Goal: Navigation & Orientation: Find specific page/section

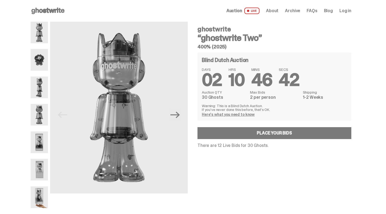
click at [174, 116] on icon "Next" at bounding box center [174, 114] width 9 height 9
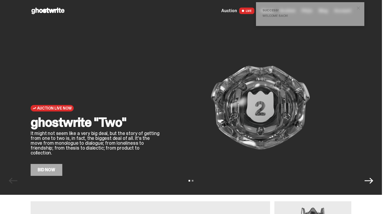
click at [361, 9] on span "close" at bounding box center [358, 7] width 5 height 5
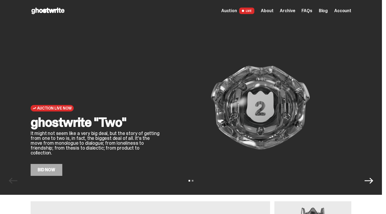
click at [351, 12] on span "Account" at bounding box center [342, 11] width 17 height 4
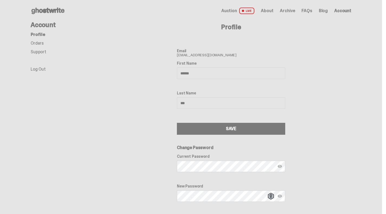
click at [31, 42] on link "Orders" at bounding box center [37, 43] width 13 height 6
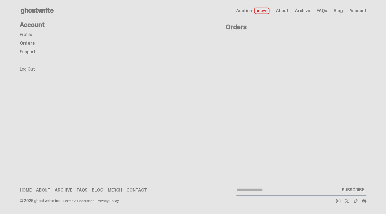
click at [27, 34] on link "Profile" at bounding box center [26, 35] width 12 height 6
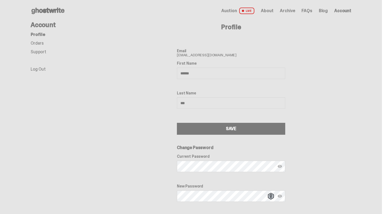
click at [40, 10] on use at bounding box center [47, 11] width 33 height 7
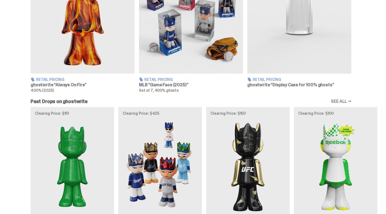
scroll to position [488, 0]
